Goal: Information Seeking & Learning: Learn about a topic

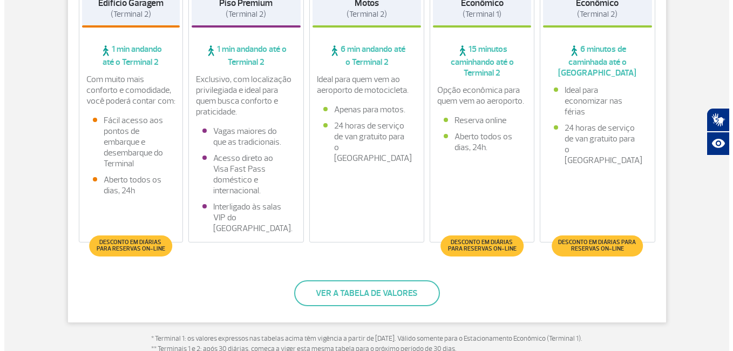
scroll to position [341, 0]
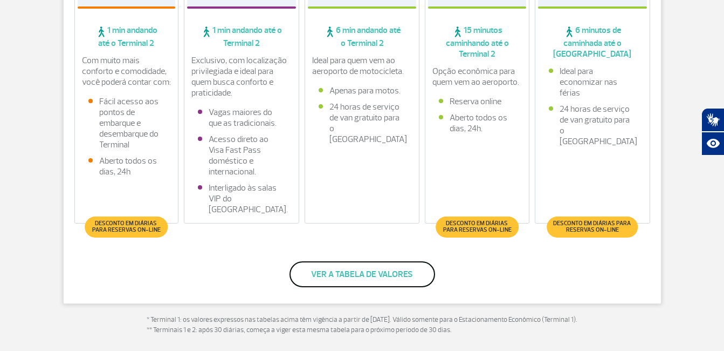
click at [333, 276] on button "Ver a tabela de valores" at bounding box center [363, 274] width 146 height 26
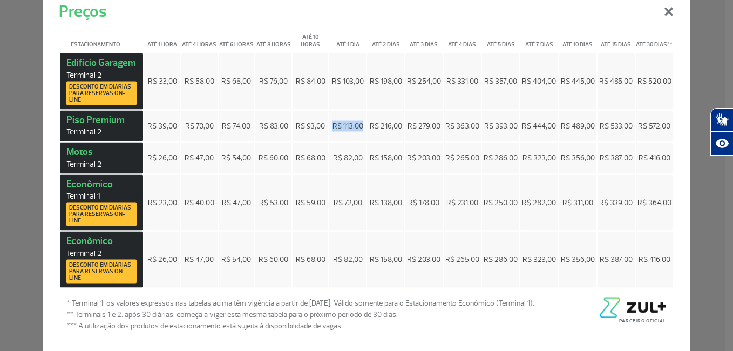
drag, startPoint x: 358, startPoint y: 126, endPoint x: 329, endPoint y: 124, distance: 29.3
click at [332, 124] on span "R$ 113,00" at bounding box center [347, 125] width 31 height 9
copy span "R$ 113,00"
drag, startPoint x: 724, startPoint y: 71, endPoint x: 726, endPoint y: 53, distance: 17.9
click at [726, 53] on div "Preços × Estacionamento Até 1 hora Até 4 horas Até 6 horas Até 8 horas Até 10 h…" at bounding box center [366, 175] width 733 height 351
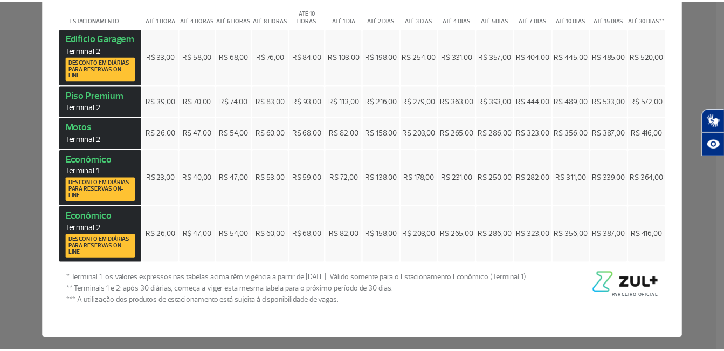
scroll to position [0, 0]
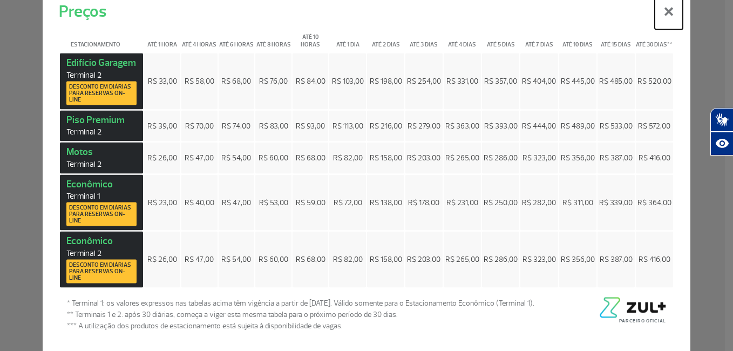
click at [662, 9] on button "×" at bounding box center [668, 10] width 28 height 39
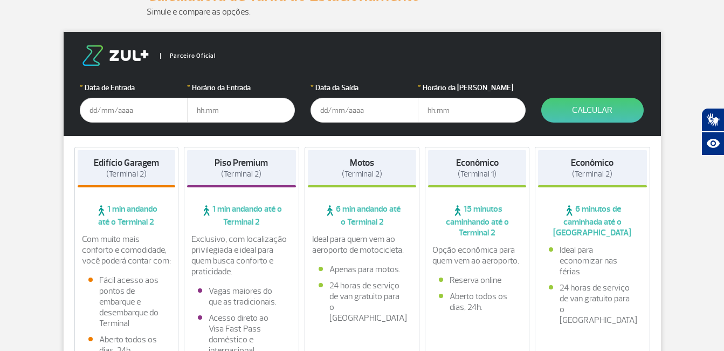
scroll to position [201, 0]
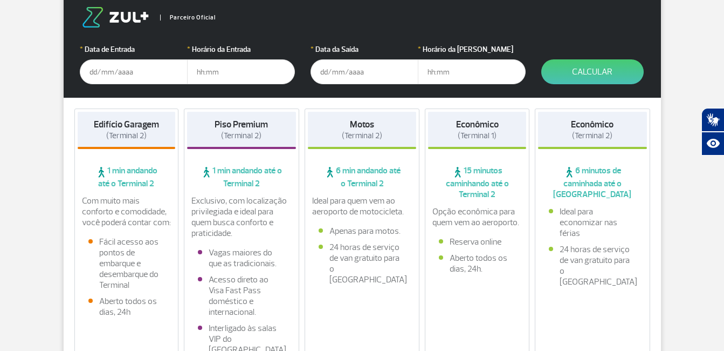
click at [98, 68] on input "text" at bounding box center [134, 71] width 108 height 25
